Goal: Browse casually: Explore the website without a specific task or goal

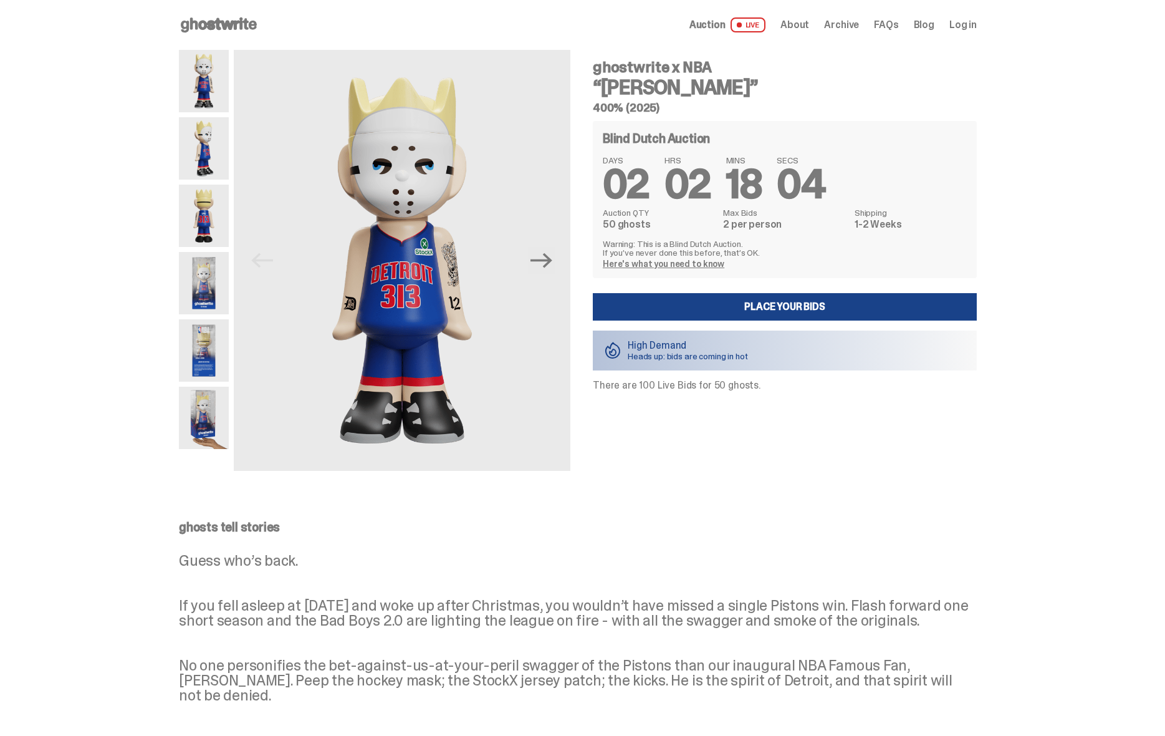
click at [205, 284] on img at bounding box center [204, 283] width 50 height 62
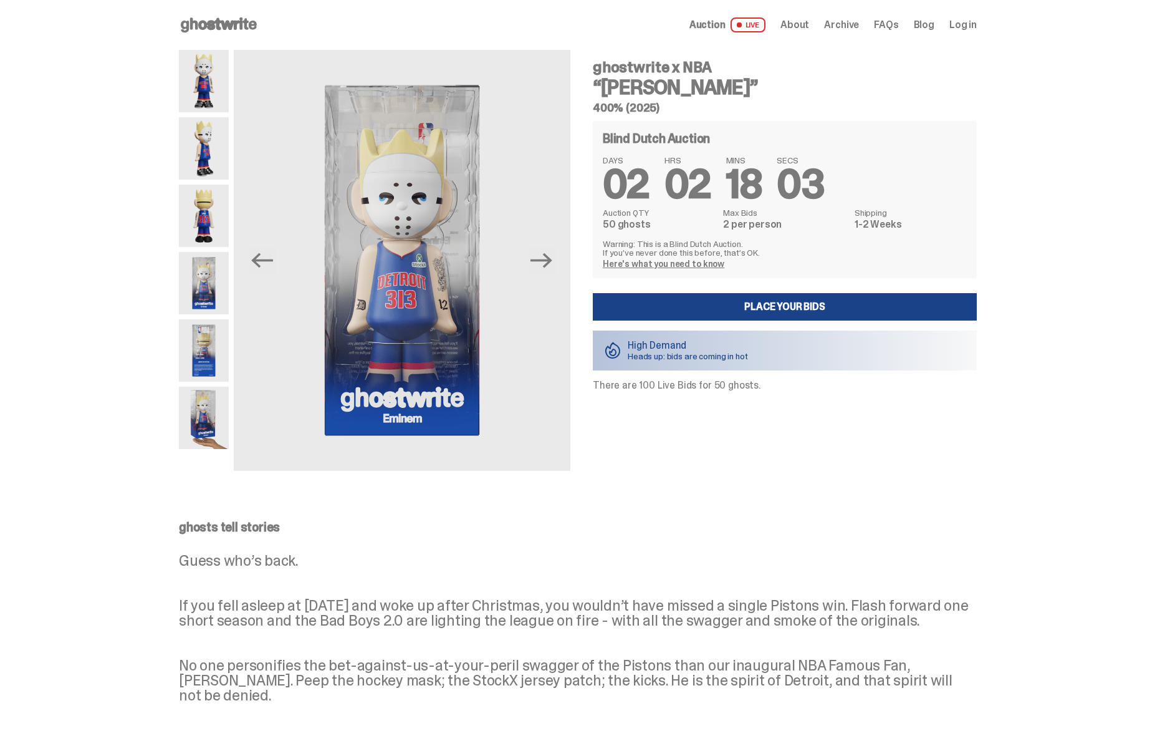
click at [201, 378] on img at bounding box center [204, 350] width 50 height 62
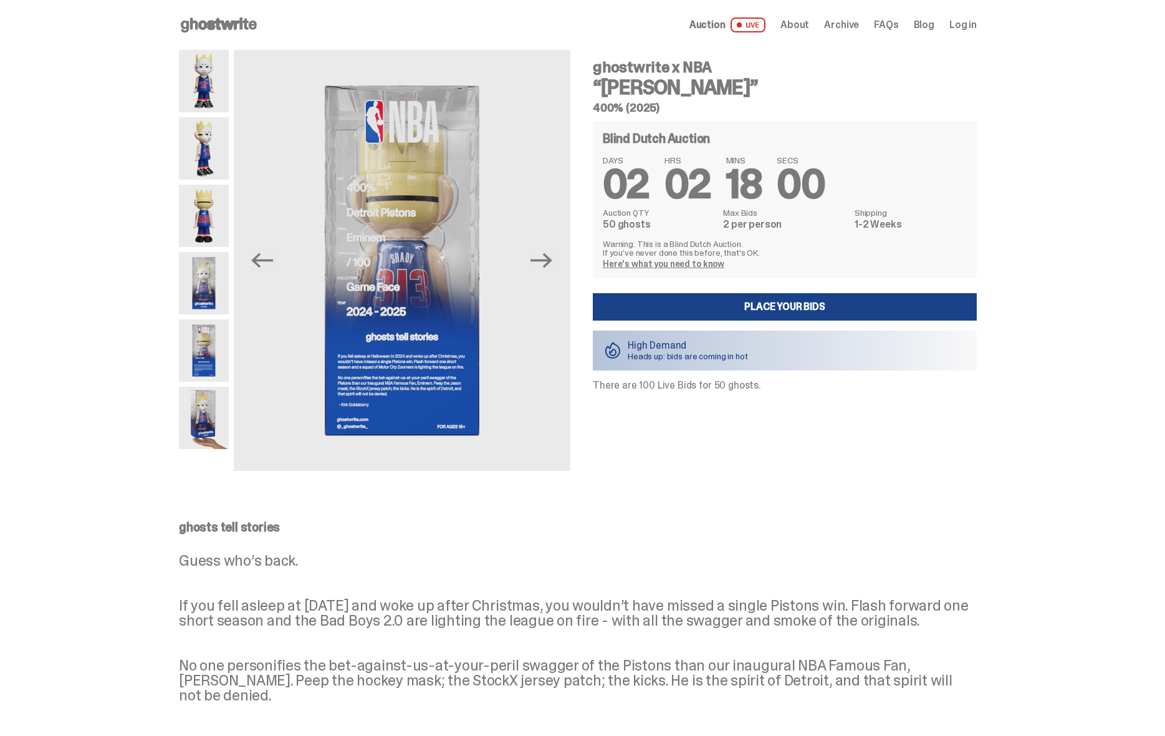
click at [204, 355] on img at bounding box center [204, 350] width 50 height 62
click at [218, 269] on img at bounding box center [204, 283] width 50 height 62
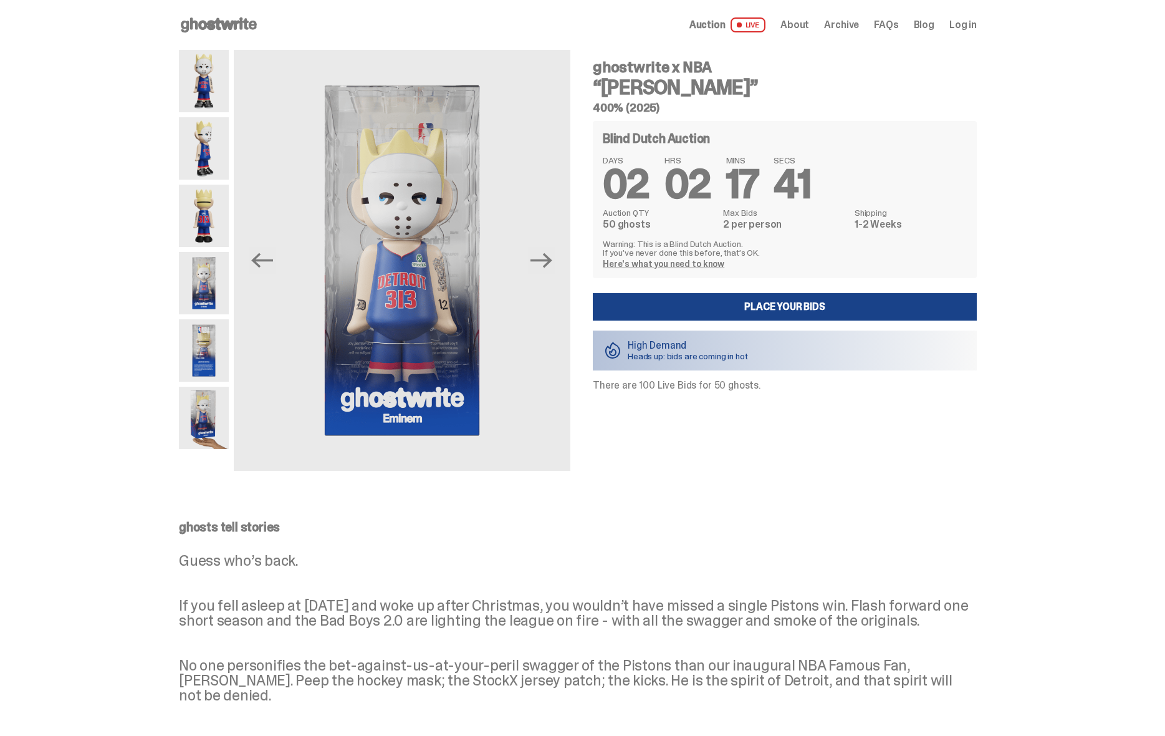
click at [656, 263] on link "Here's what you need to know" at bounding box center [664, 263] width 122 height 11
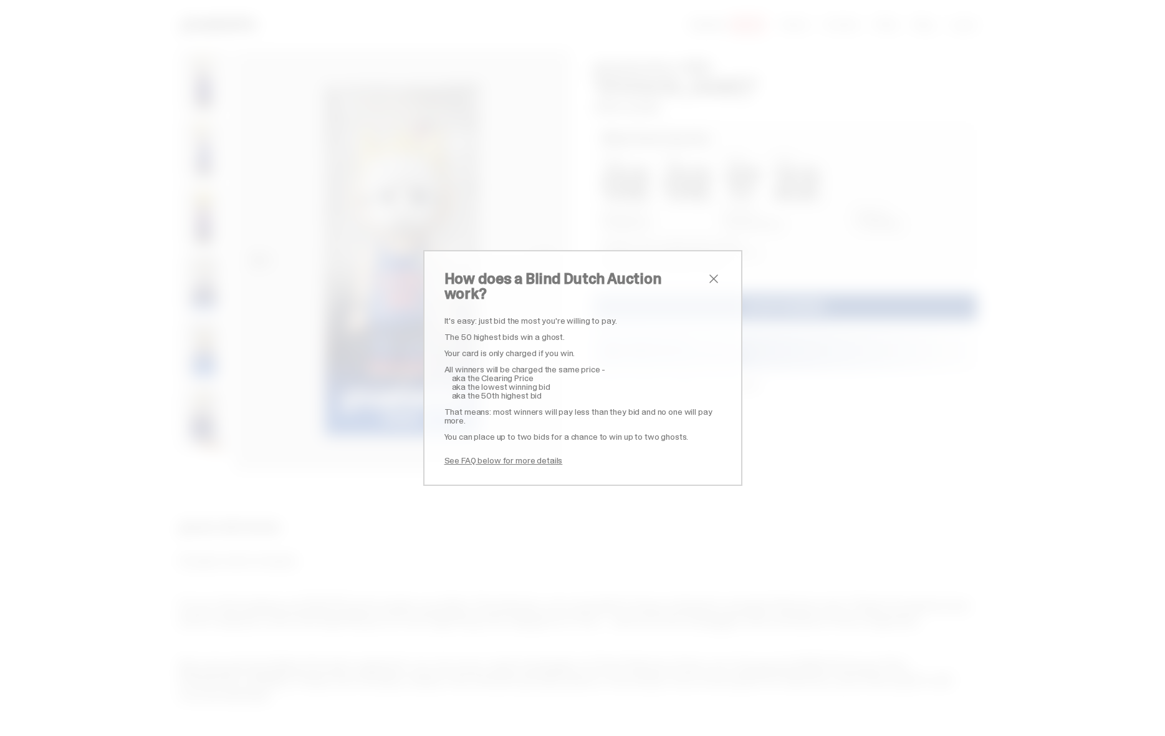
click at [712, 282] on span "close" at bounding box center [713, 278] width 15 height 15
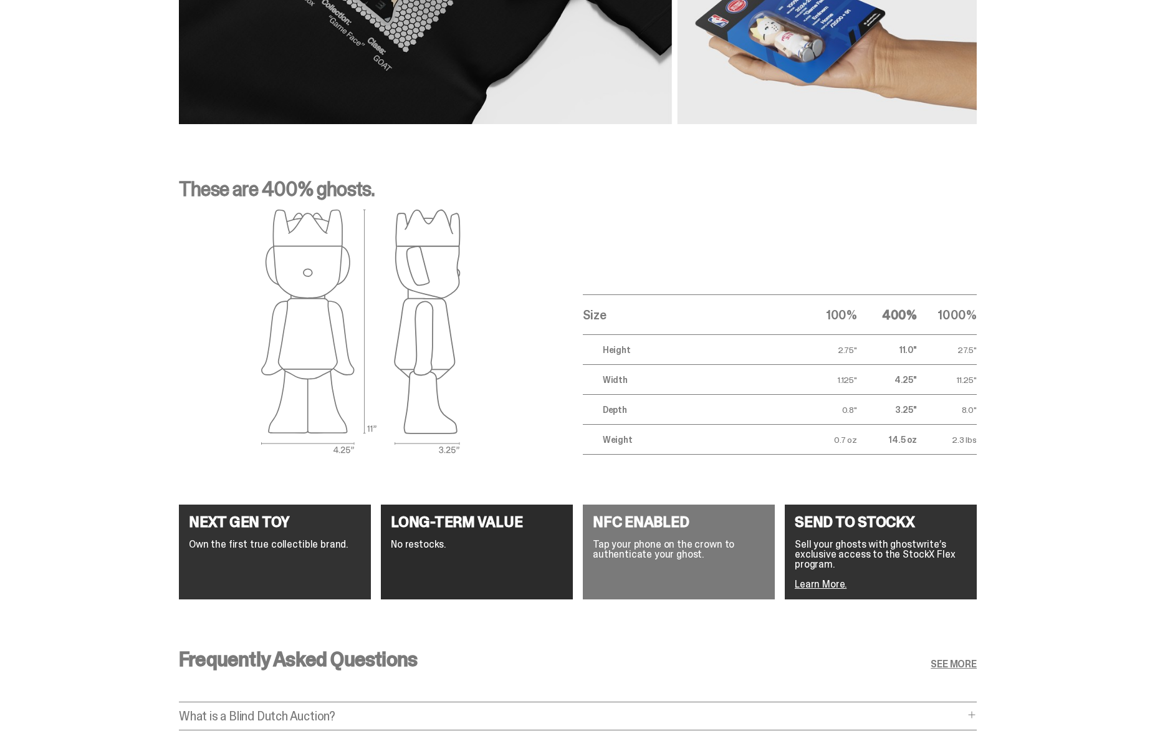
scroll to position [1878, 0]
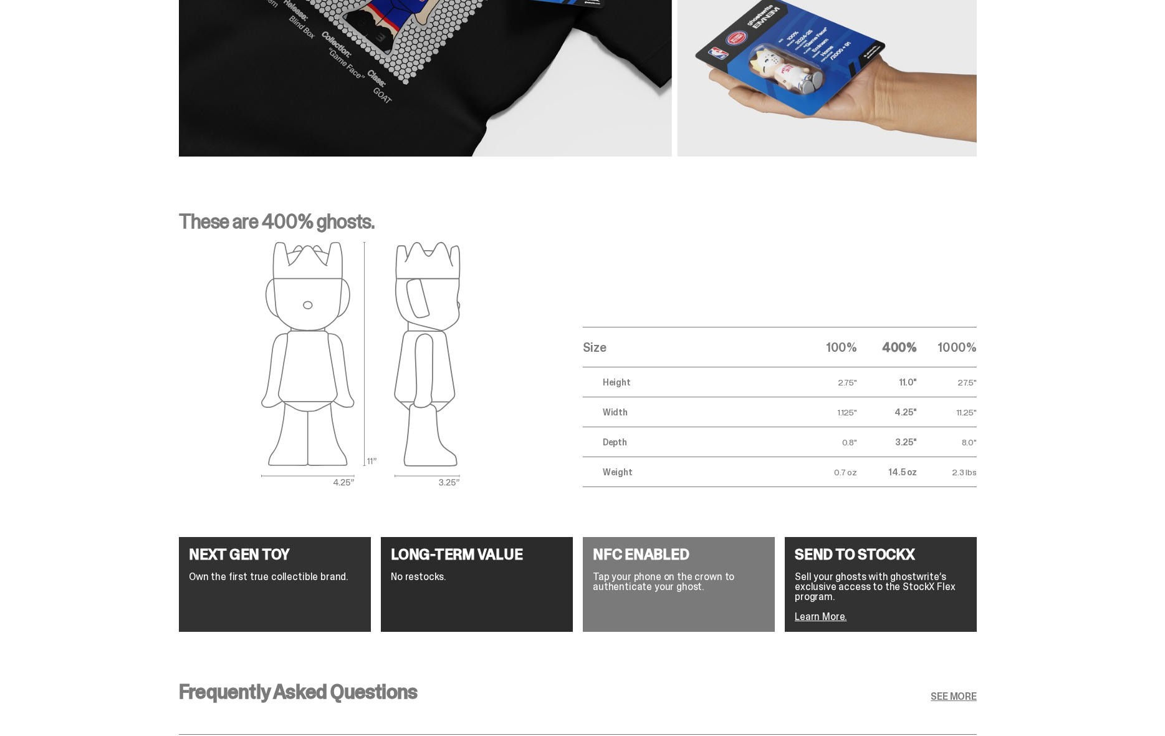
drag, startPoint x: 505, startPoint y: 150, endPoint x: 504, endPoint y: 160, distance: 10.0
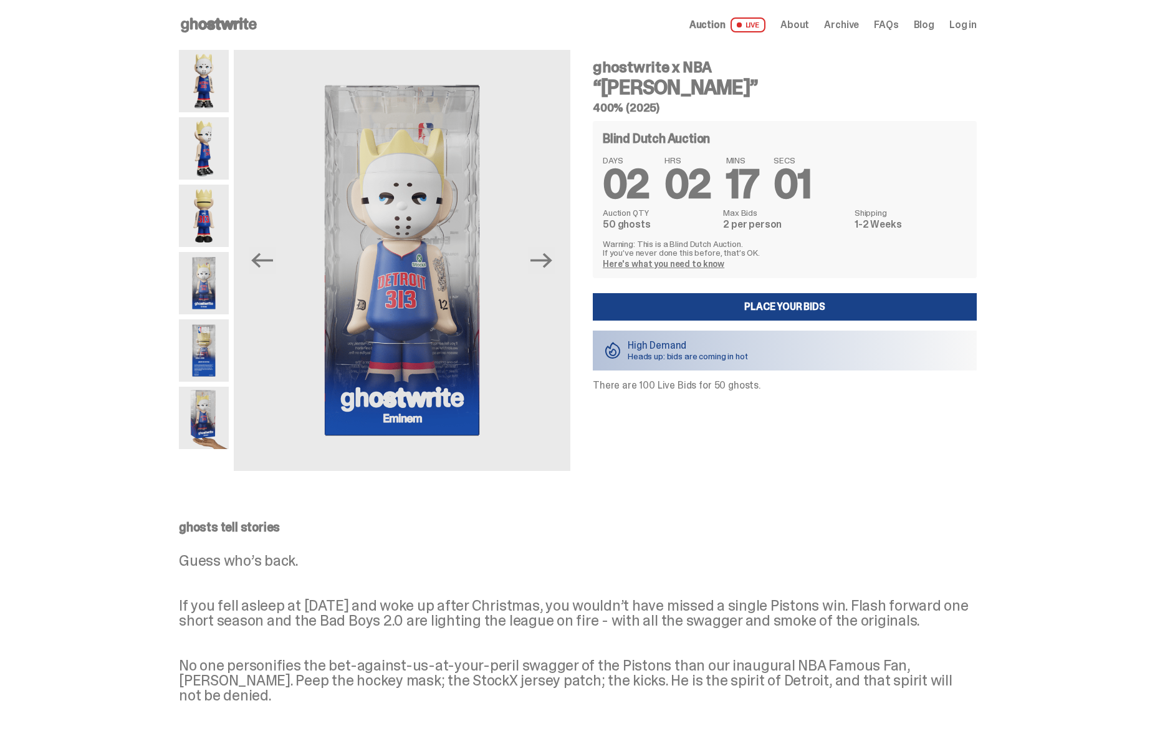
scroll to position [0, 0]
click at [238, 24] on icon at bounding box center [219, 25] width 80 height 20
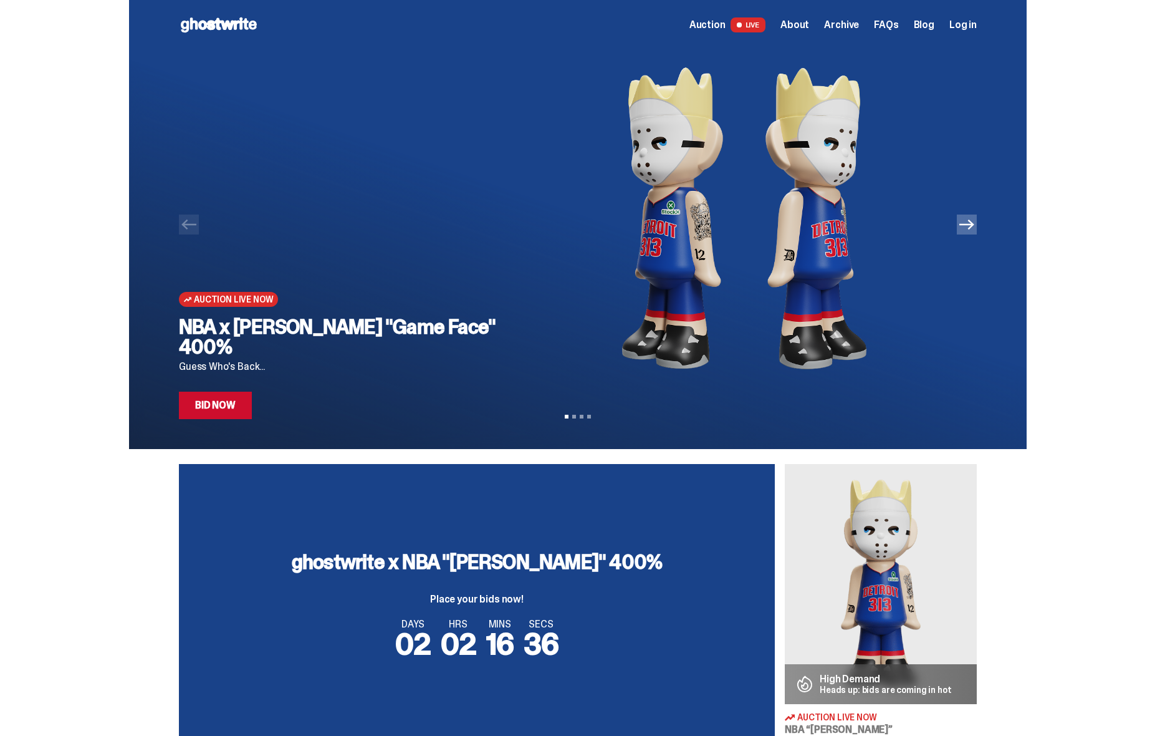
click at [656, 204] on img at bounding box center [744, 218] width 426 height 337
